Goal: Information Seeking & Learning: Learn about a topic

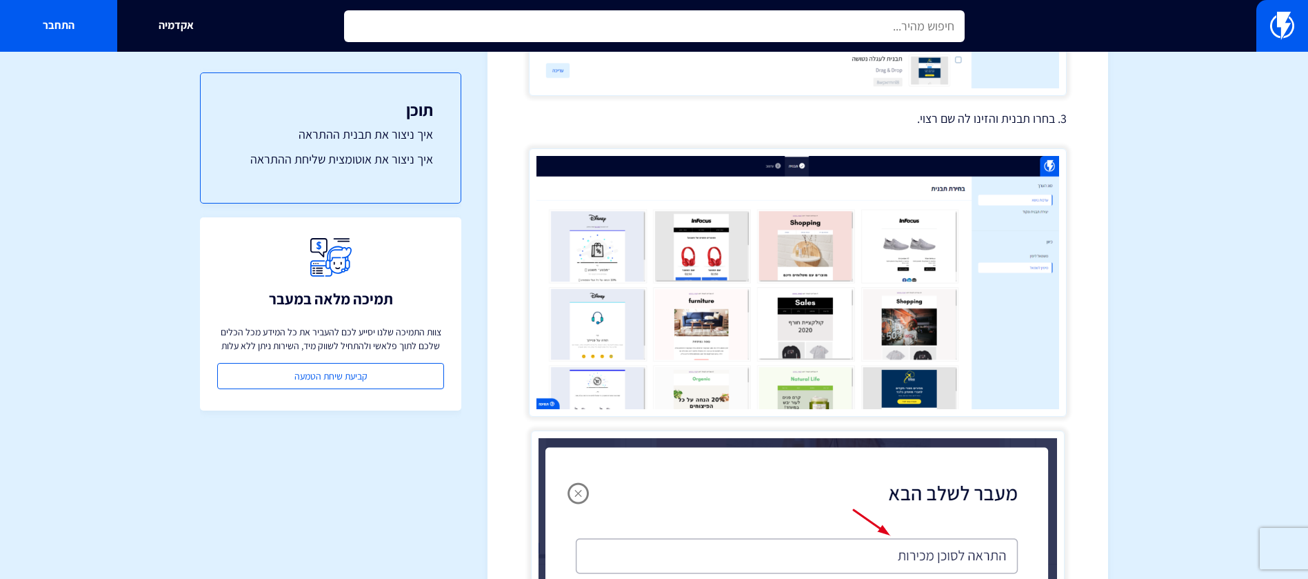
click at [820, 16] on input "text" at bounding box center [654, 26] width 621 height 32
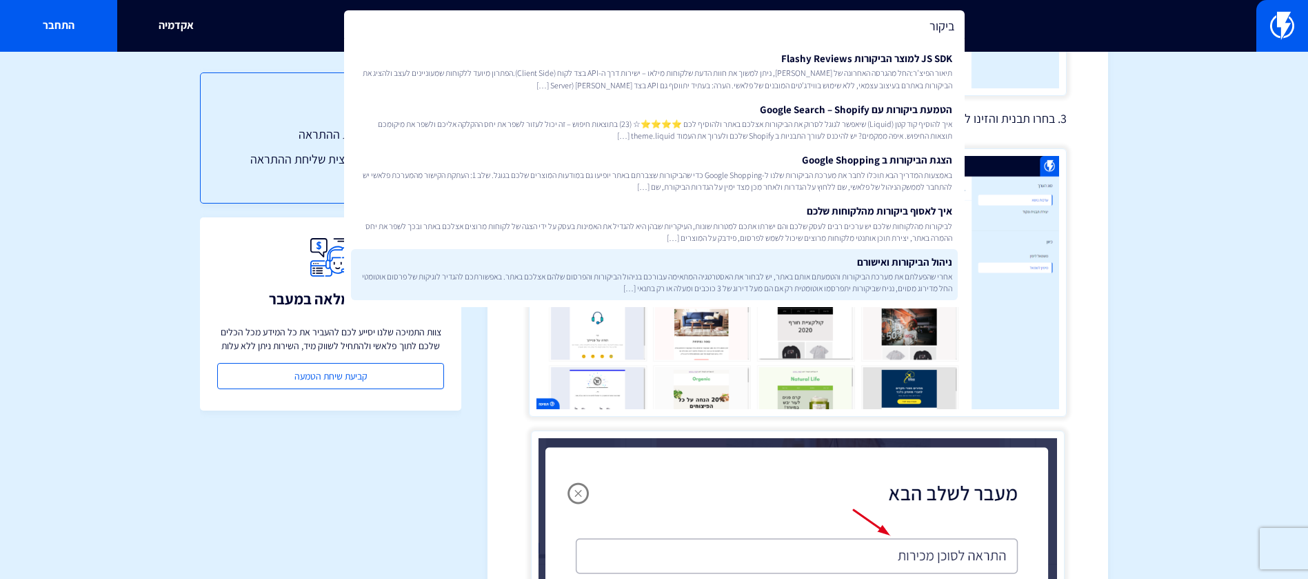
type input "ביקור"
click at [790, 268] on link "ניהול הביקורות ואישורם אחרי שהפעלתם את מערכת הביקורות והטמעתם אותם באתר, יש לבח…" at bounding box center [654, 274] width 607 height 51
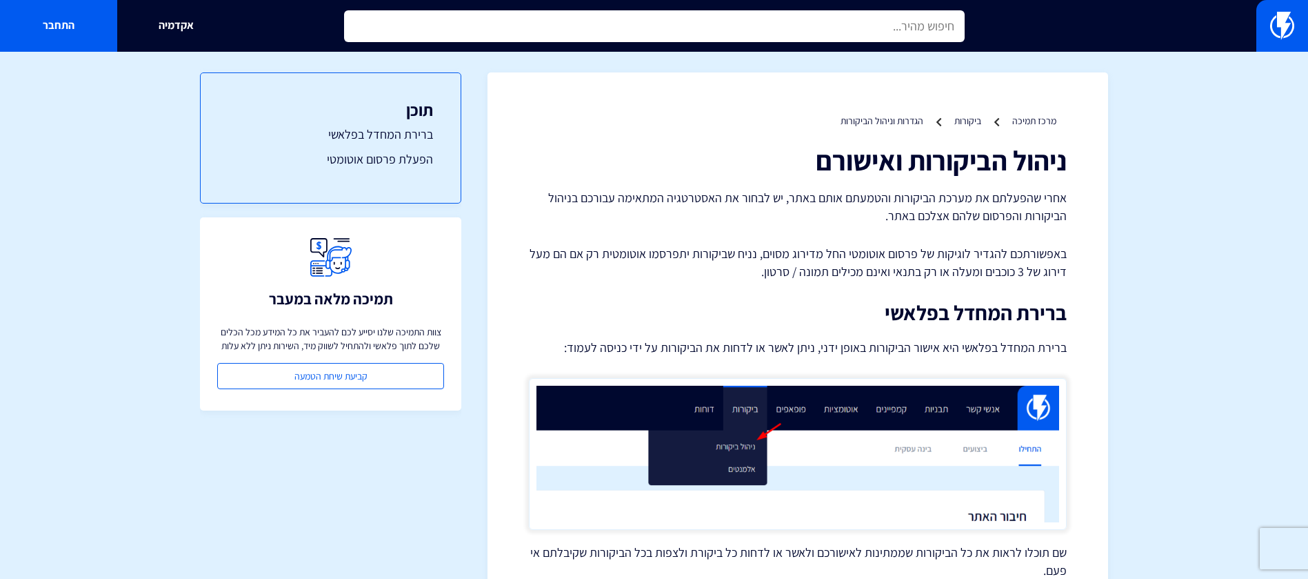
click at [850, 15] on input "text" at bounding box center [654, 26] width 621 height 32
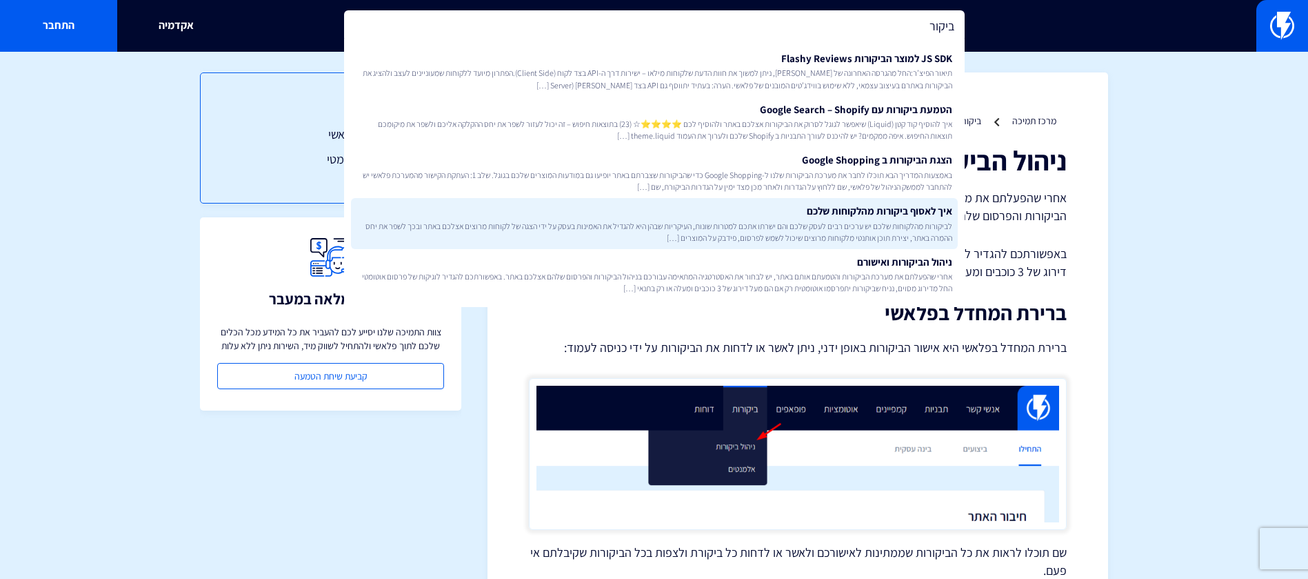
type input "ביקור"
click at [848, 208] on link "איך לאסוף ביקורות מהלקוחות שלכם לביקורות מהלקוחות שלכם יש ערכים רבים לעסק שלכם …" at bounding box center [654, 223] width 607 height 51
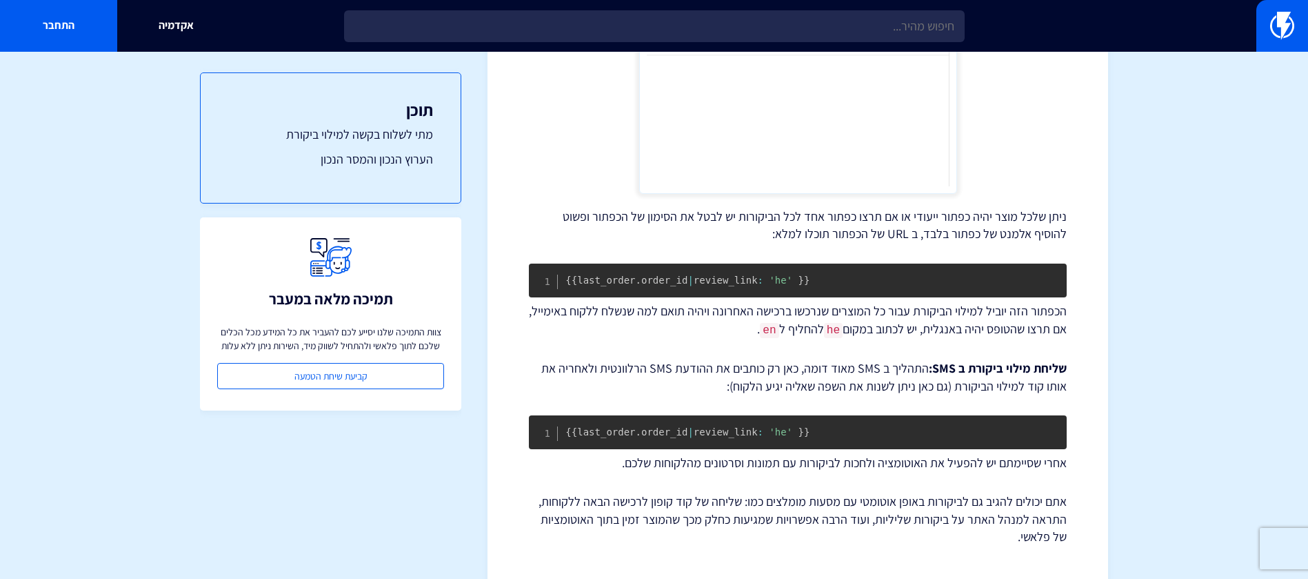
scroll to position [2083, 0]
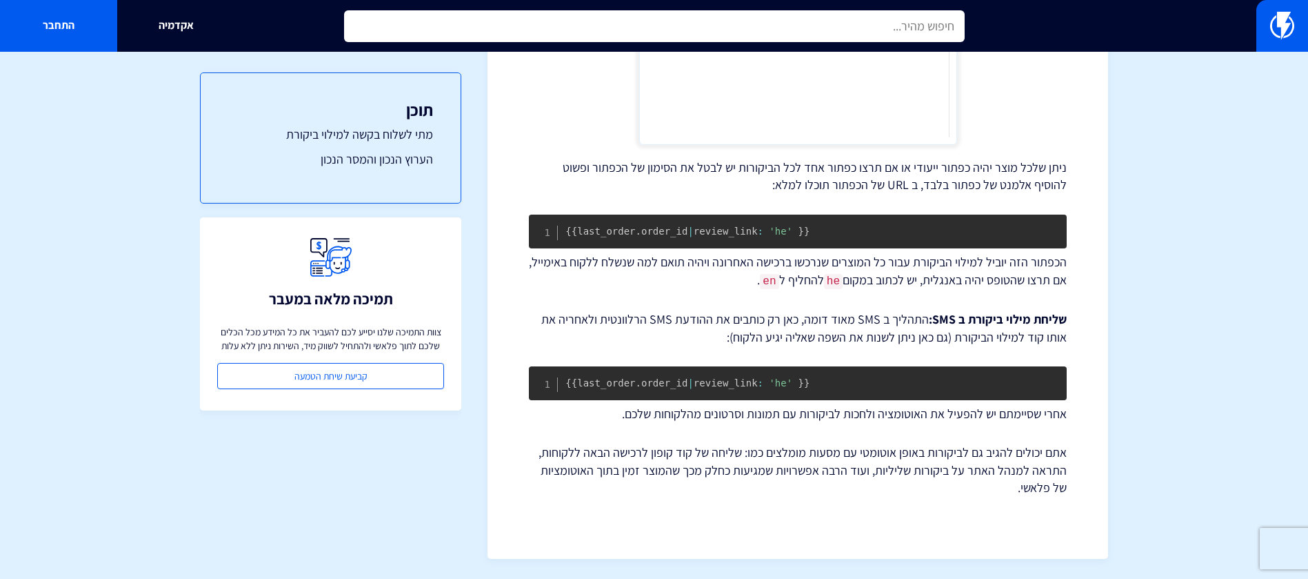
click at [857, 25] on input "text" at bounding box center [654, 26] width 621 height 32
type input "פריור"
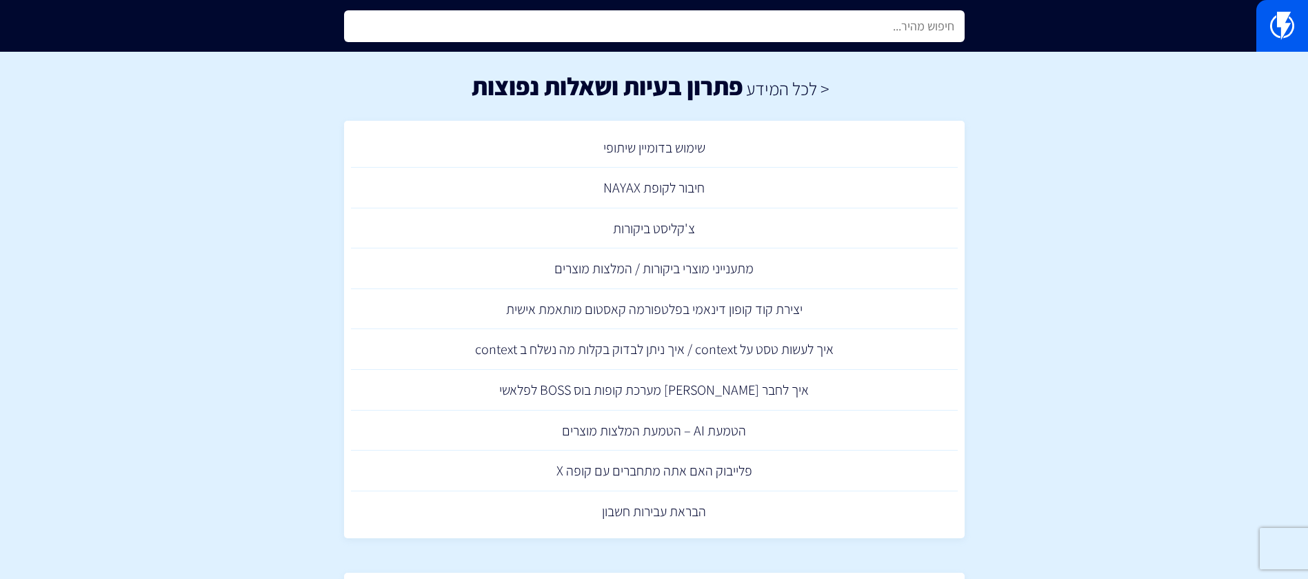
click at [609, 32] on input "text" at bounding box center [654, 26] width 621 height 32
type input "פ"
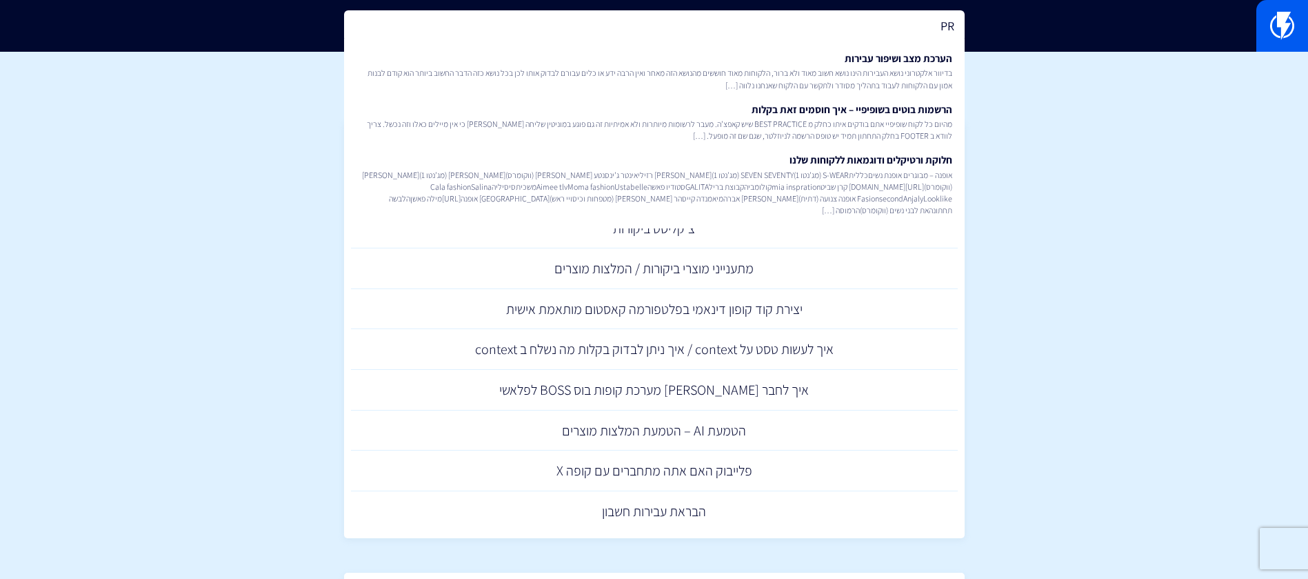
type input "P"
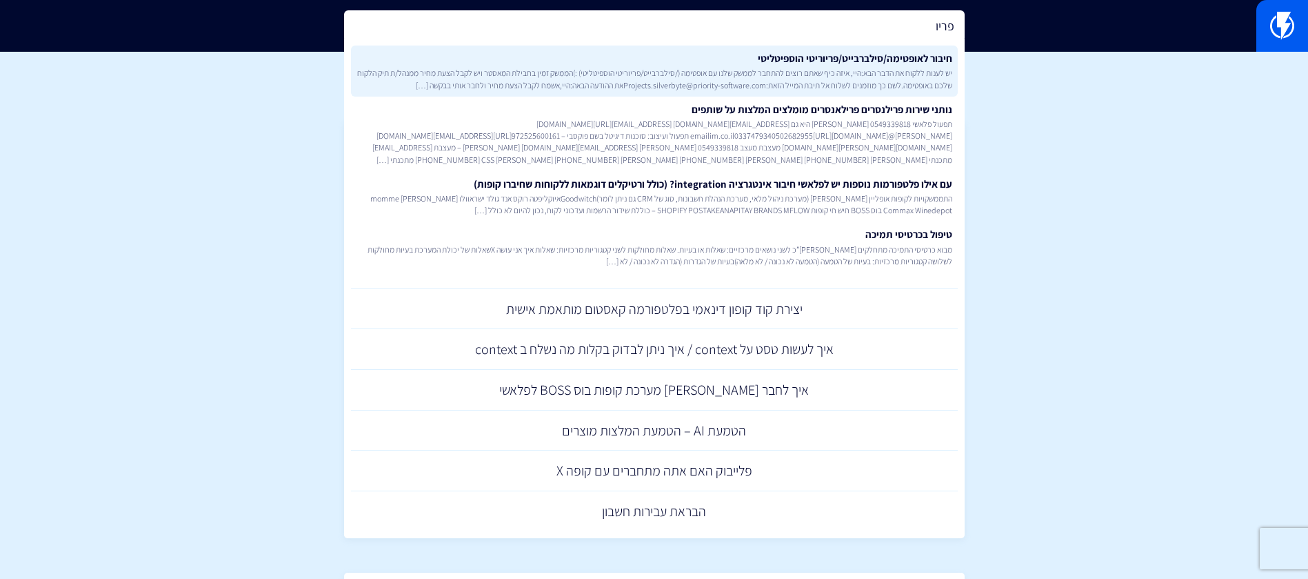
type input "פריו"
click at [801, 65] on link "חיבור לאופטימה/סילברבייט/פריוריטי הוספיטליטי יש לענות ללקוח את הדבר הבא:היי, אי…" at bounding box center [654, 71] width 607 height 51
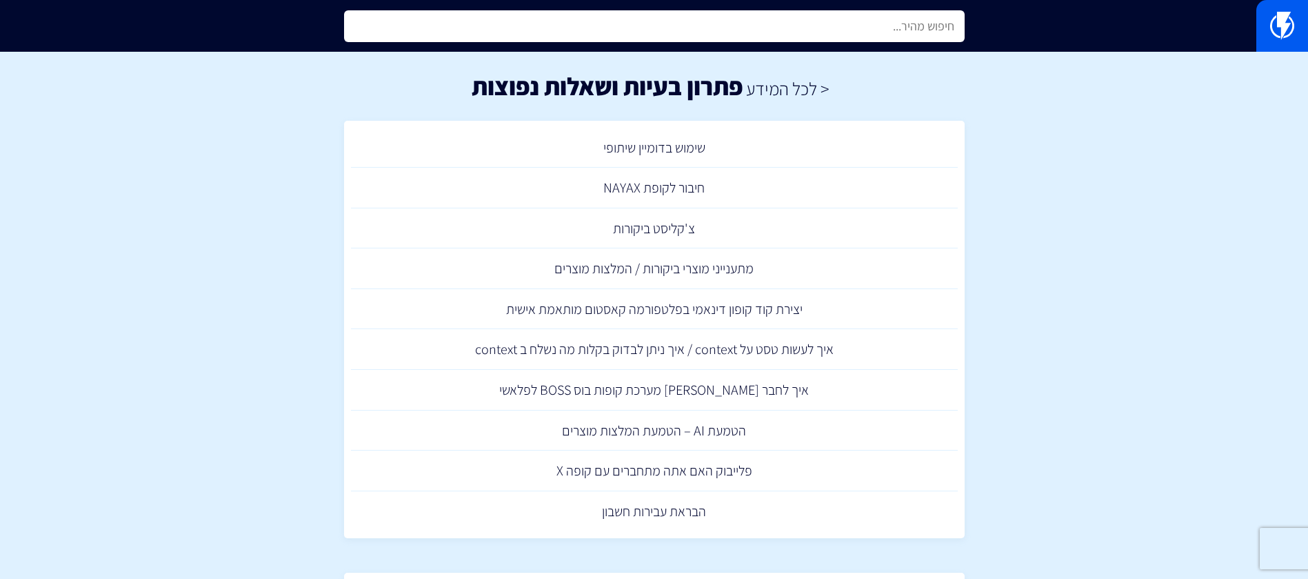
click at [860, 21] on input "text" at bounding box center [654, 26] width 621 height 32
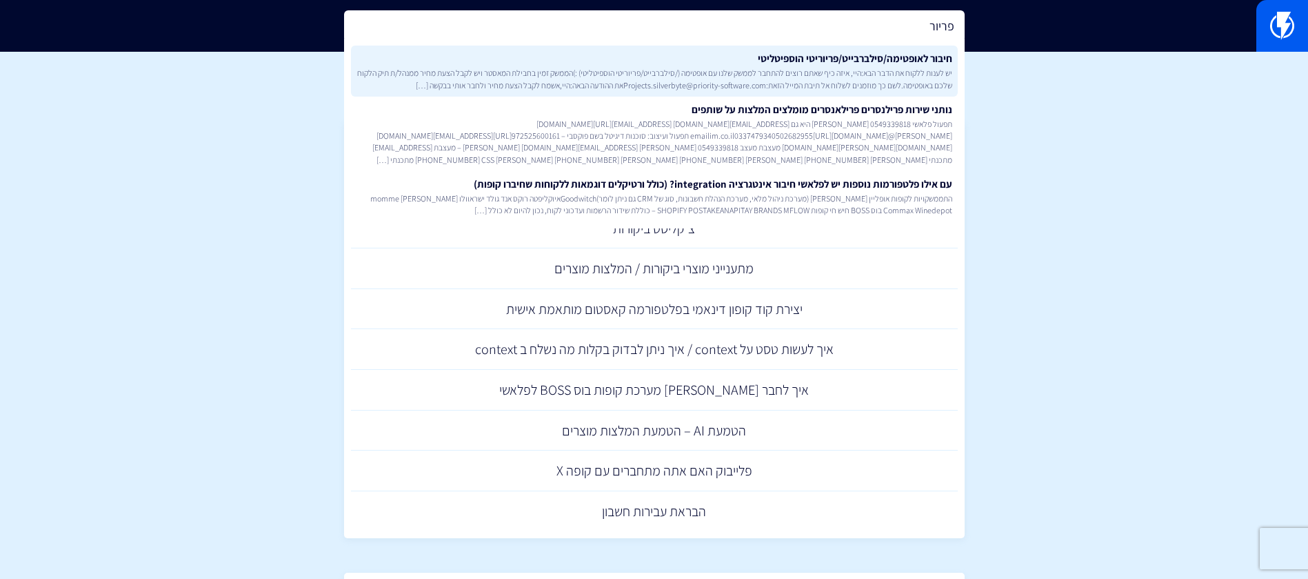
type input "פריור"
click at [860, 55] on link "חיבור לאופטימה/סילברבייט/פריוריטי הוספיטליטי יש לענות ללקוח את הדבר הבא:היי, אי…" at bounding box center [654, 71] width 607 height 51
